Goal: Information Seeking & Learning: Learn about a topic

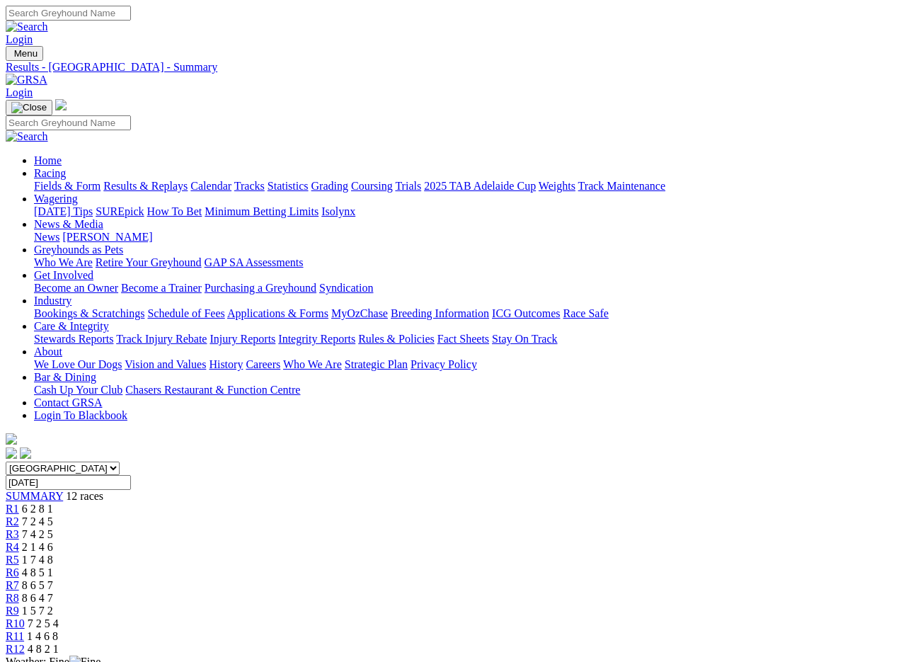
click at [47, 74] on img at bounding box center [27, 80] width 42 height 13
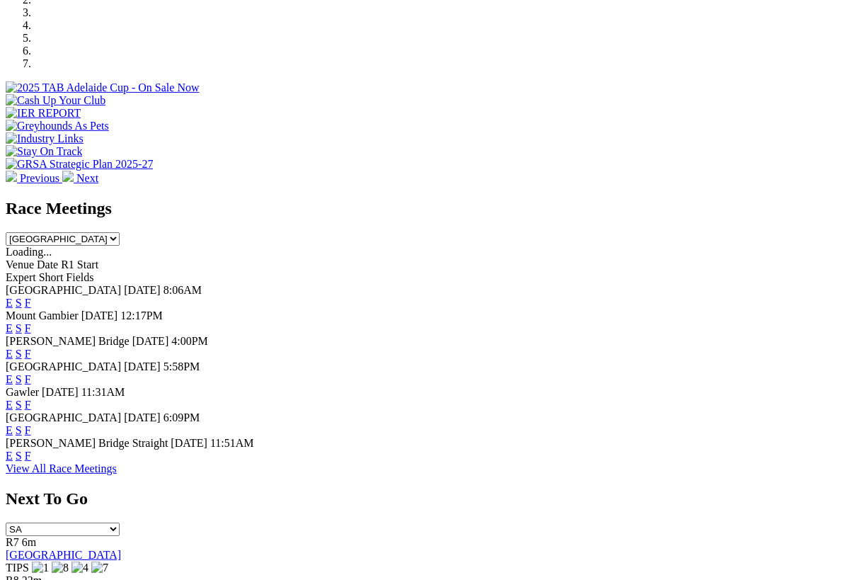
scroll to position [466, 0]
click at [16, 335] on div "Murray Bridge 17 Aug 25 4:00PM E S F" at bounding box center [422, 347] width 832 height 25
click at [31, 297] on link "F" at bounding box center [28, 303] width 6 height 12
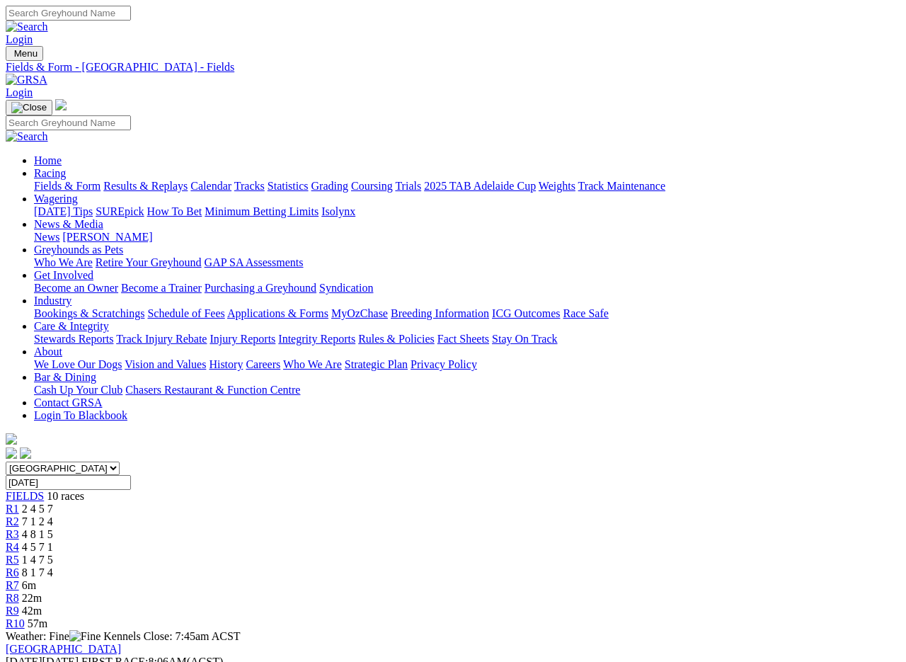
click at [47, 74] on img at bounding box center [27, 80] width 42 height 13
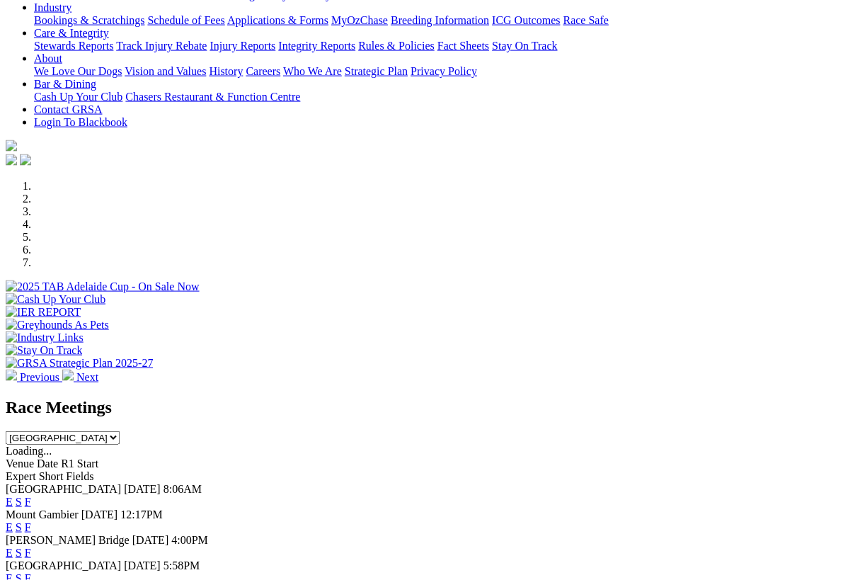
scroll to position [268, 0]
click at [758, 318] on div at bounding box center [422, 318] width 832 height 0
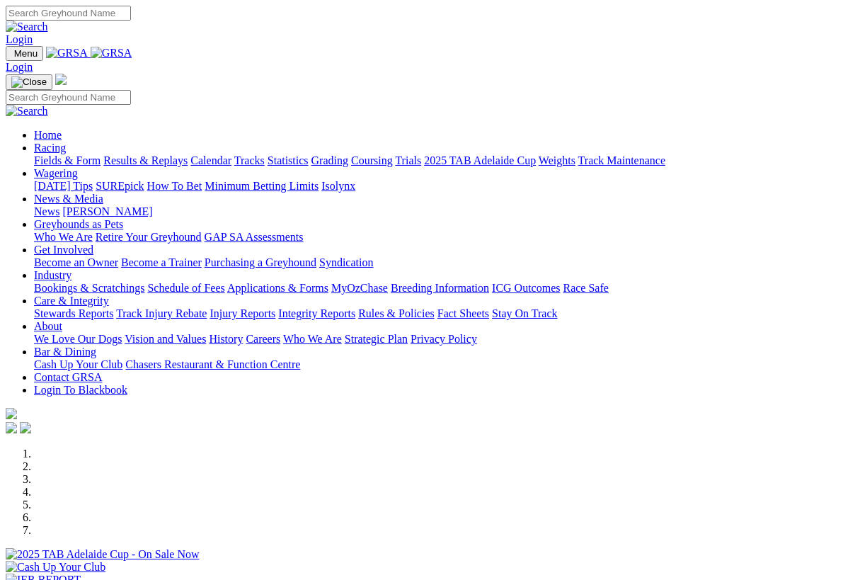
scroll to position [241, 0]
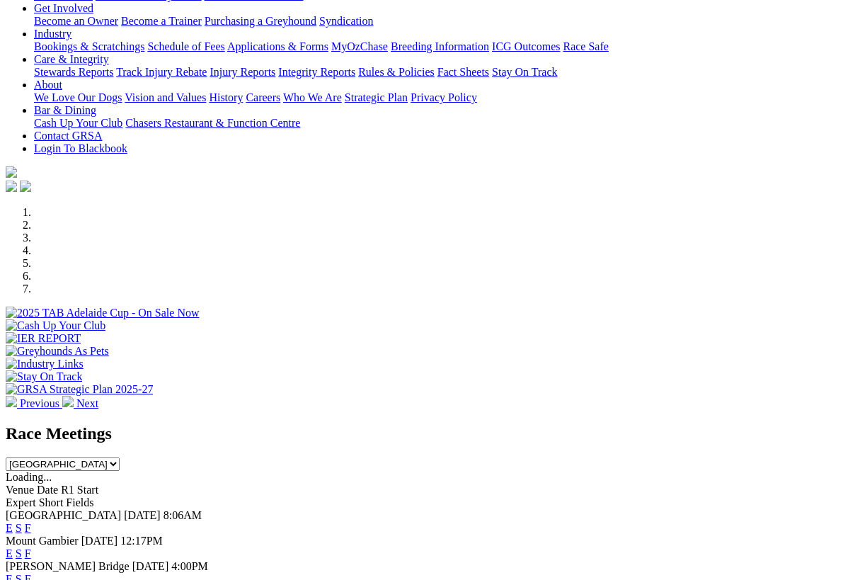
click at [749, 319] on div at bounding box center [422, 319] width 832 height 0
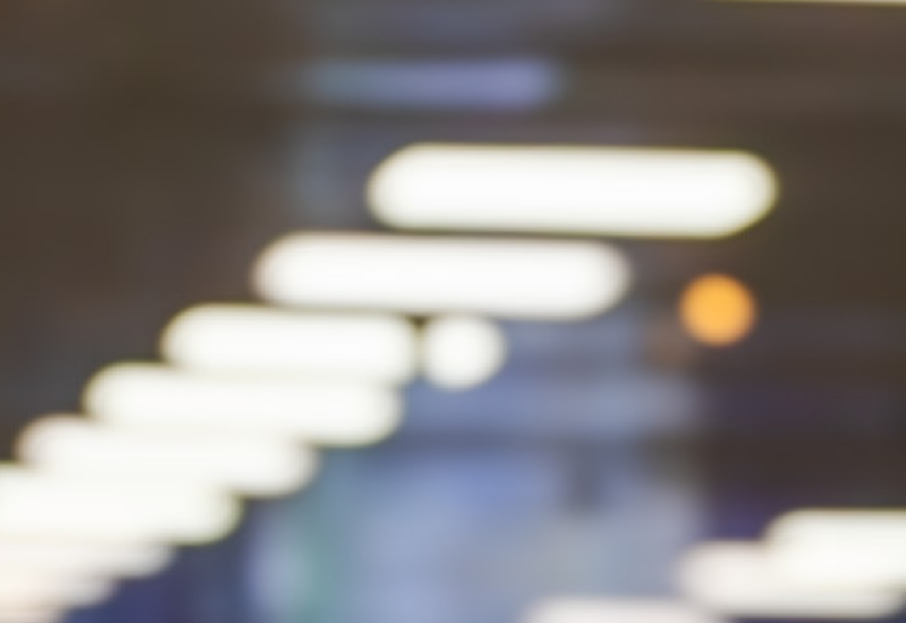
scroll to position [1695, 0]
